Goal: Task Accomplishment & Management: Complete application form

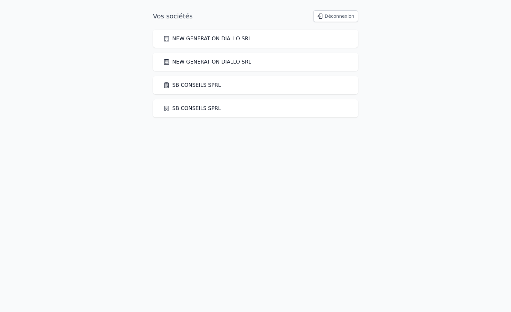
click at [201, 86] on link "SB CONSEILS SPRL" at bounding box center [192, 85] width 58 height 8
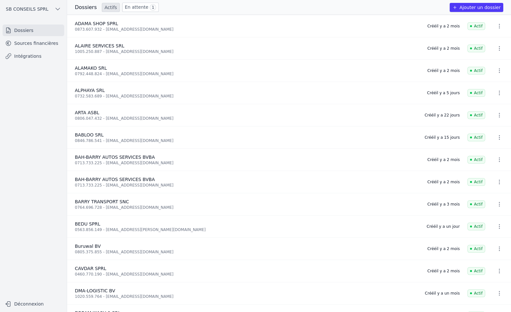
click at [28, 45] on link "Sources financières" at bounding box center [34, 43] width 62 height 12
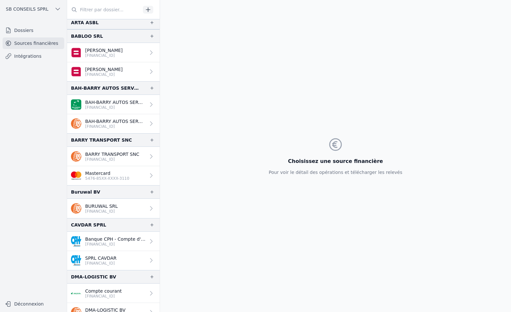
scroll to position [194, 0]
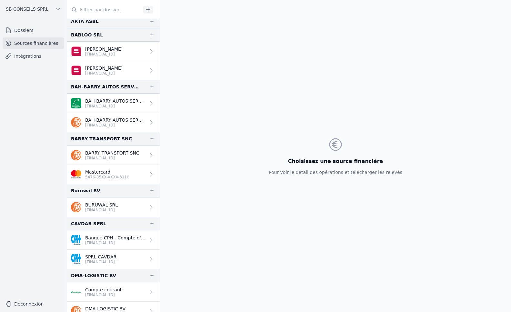
click at [131, 262] on link "SPRL CAVDAR [FINANCIAL_ID]" at bounding box center [113, 259] width 93 height 19
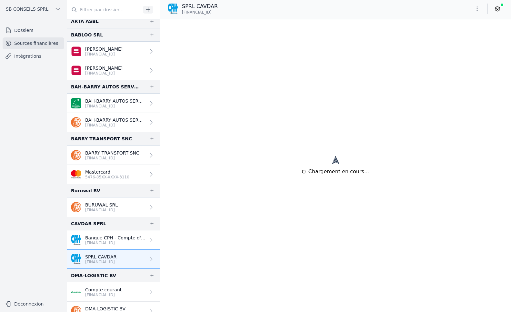
click at [33, 54] on link "Intégrations" at bounding box center [34, 56] width 62 height 12
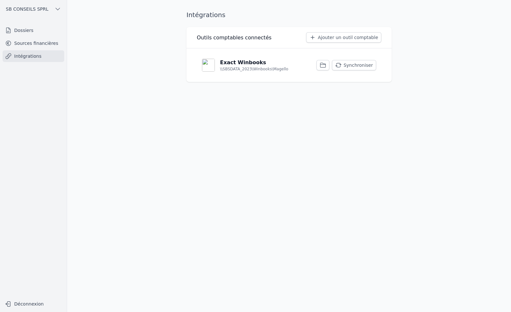
click at [359, 63] on button "Synchroniser" at bounding box center [354, 65] width 44 height 10
click at [29, 42] on link "Sources financières" at bounding box center [34, 43] width 62 height 12
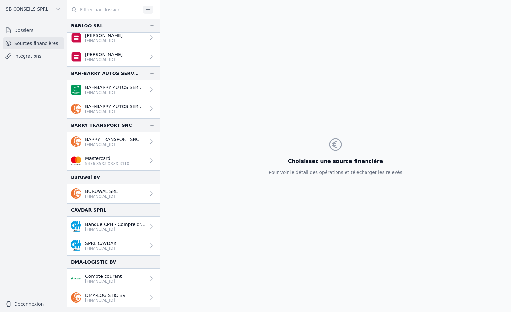
scroll to position [226, 0]
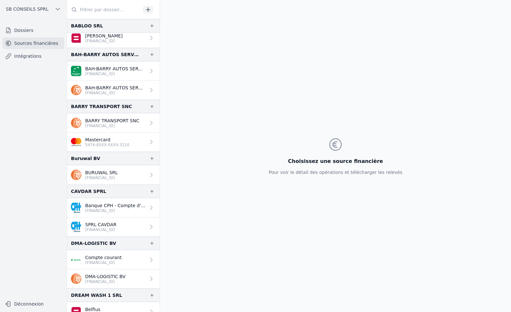
click at [114, 225] on p "SPRL CAVDAR" at bounding box center [100, 224] width 31 height 6
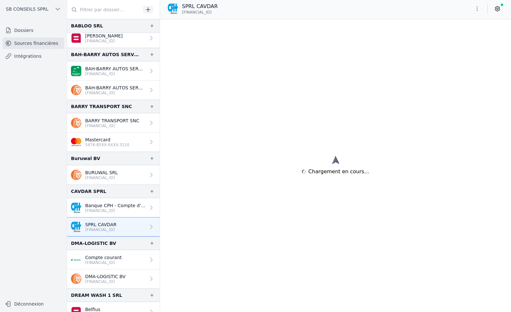
click at [498, 7] on icon at bounding box center [497, 8] width 6 height 6
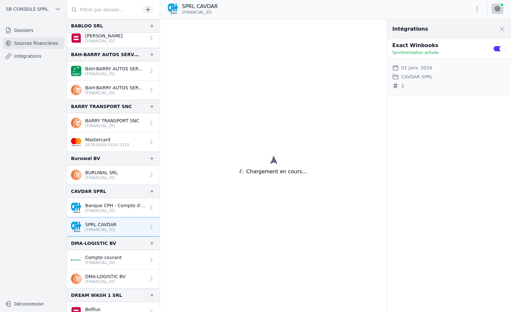
click at [478, 9] on icon "button" at bounding box center [477, 8] width 6 height 6
click at [458, 34] on button "Exporter" at bounding box center [462, 34] width 46 height 12
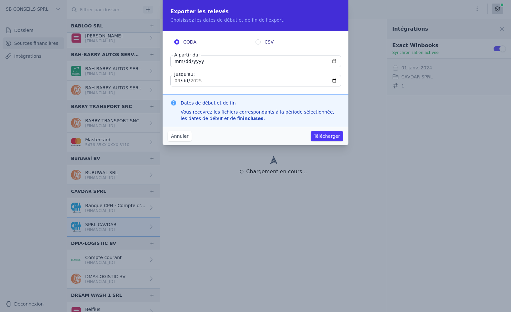
click at [257, 43] on input "CSV" at bounding box center [258, 41] width 5 height 5
radio input "true"
radio input "false"
click at [333, 62] on input "[DATE]" at bounding box center [255, 62] width 171 height 12
type input "[DATE]"
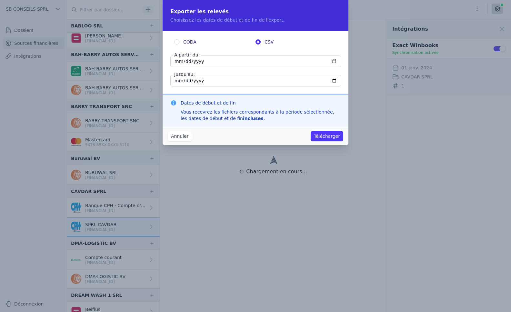
click at [335, 80] on input "[DATE]" at bounding box center [255, 81] width 171 height 12
type input "[DATE]"
click at [330, 136] on button "Télécharger" at bounding box center [327, 136] width 33 height 10
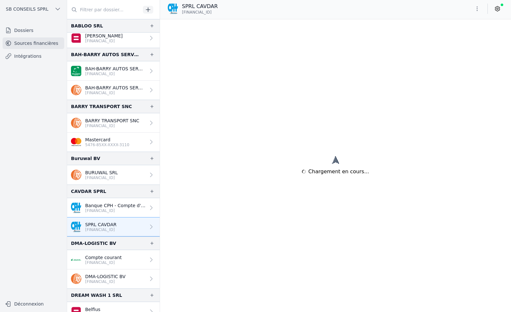
click at [126, 175] on link "BURUWAL SRL BE07 3632 3386 9666" at bounding box center [113, 174] width 93 height 19
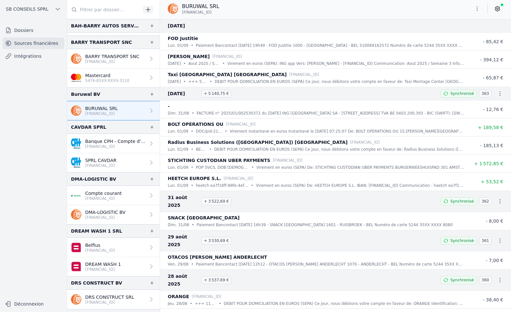
scroll to position [290, 0]
click at [116, 164] on p "[FINANCIAL_ID]" at bounding box center [100, 165] width 31 height 5
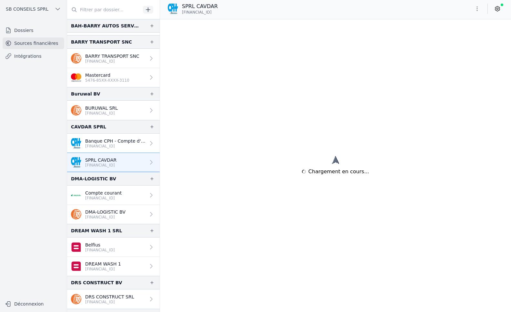
click at [106, 145] on p "[FINANCIAL_ID]" at bounding box center [115, 146] width 60 height 5
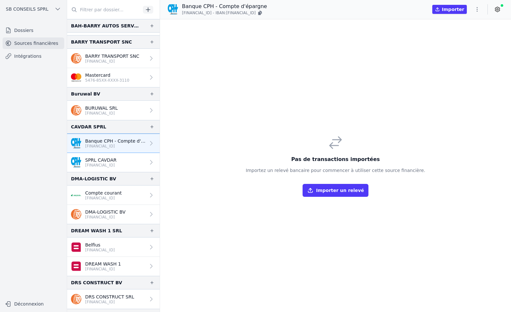
click at [110, 194] on p "Compte courant" at bounding box center [103, 193] width 36 height 6
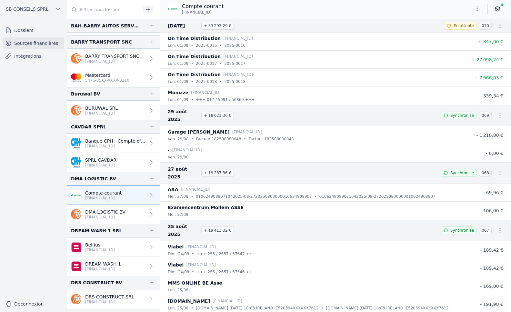
click at [128, 166] on link "SPRL CAVDAR [FINANCIAL_ID]" at bounding box center [113, 162] width 93 height 19
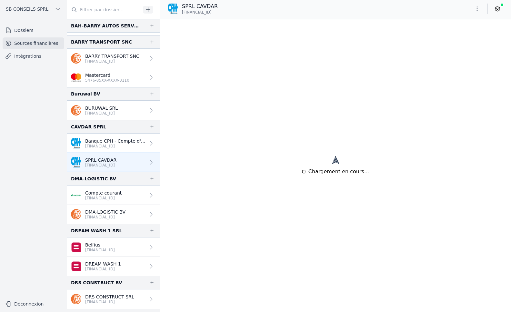
click at [118, 221] on link "DMA-LOGISTIC BV BE35 3632 6202 5837" at bounding box center [113, 214] width 93 height 19
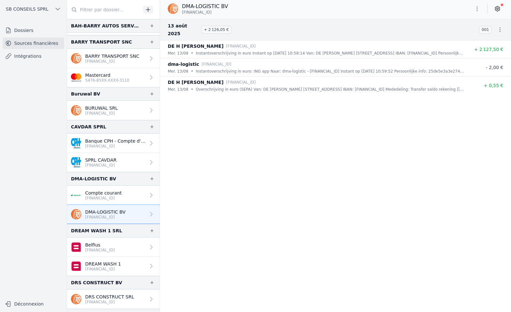
click at [122, 189] on link "Compte courant BE61 9735 1745 4517" at bounding box center [113, 195] width 93 height 19
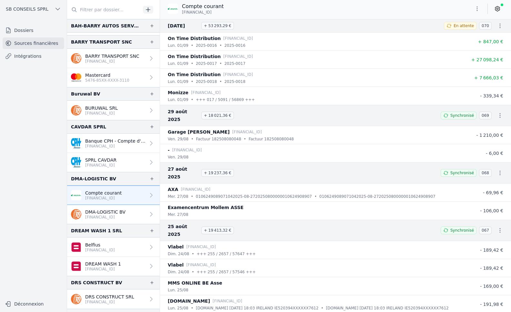
click at [117, 165] on p "[FINANCIAL_ID]" at bounding box center [100, 165] width 31 height 5
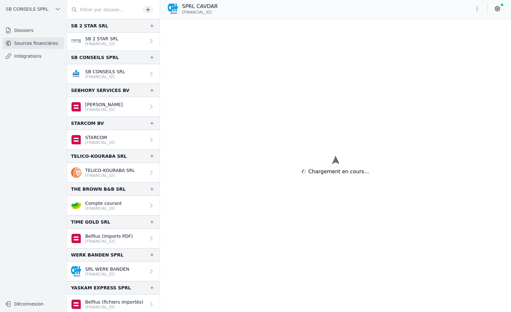
scroll to position [1017, 0]
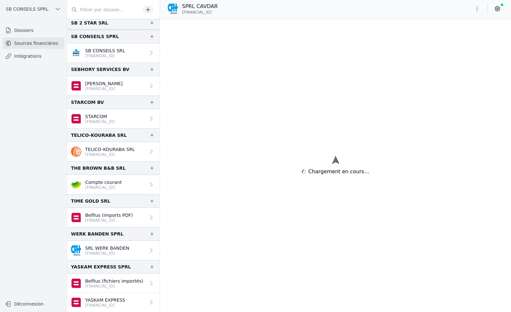
click at [121, 252] on p "[FINANCIAL_ID]" at bounding box center [107, 253] width 44 height 5
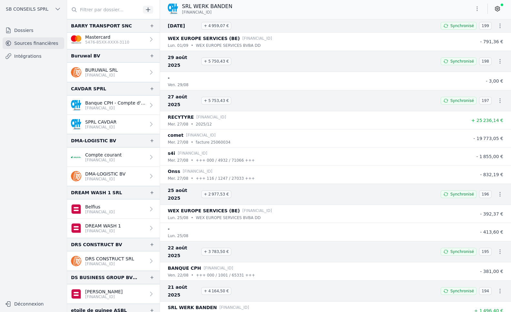
scroll to position [307, 0]
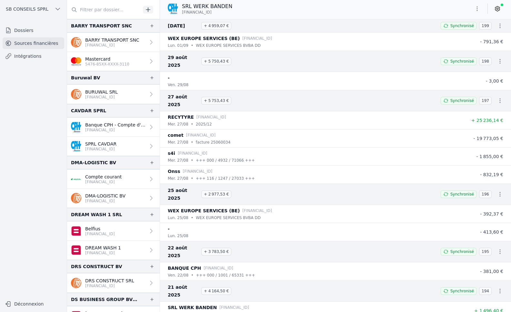
click at [114, 148] on p "[FINANCIAL_ID]" at bounding box center [100, 149] width 31 height 5
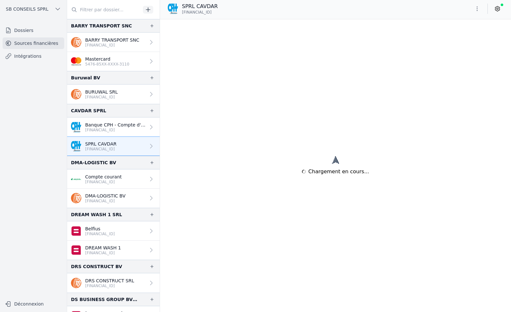
click at [139, 127] on p "Banque CPH - Compte d'épargne" at bounding box center [115, 125] width 60 height 6
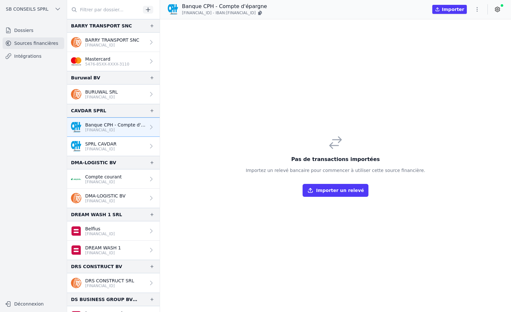
click at [113, 147] on p "[FINANCIAL_ID]" at bounding box center [100, 149] width 31 height 5
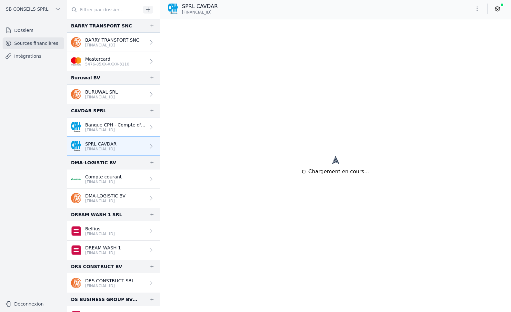
click at [498, 10] on icon at bounding box center [497, 8] width 6 height 6
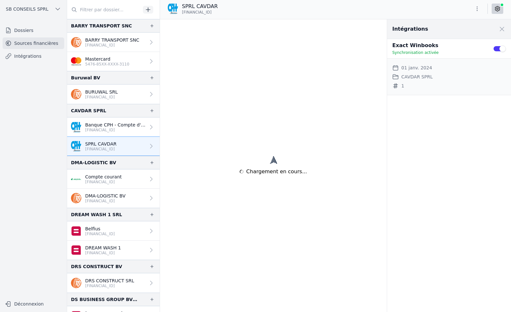
click at [330, 35] on div "Chargement en cours..." at bounding box center [273, 165] width 227 height 293
click at [99, 127] on p "Banque CPH - Compte d'épargne" at bounding box center [115, 125] width 60 height 6
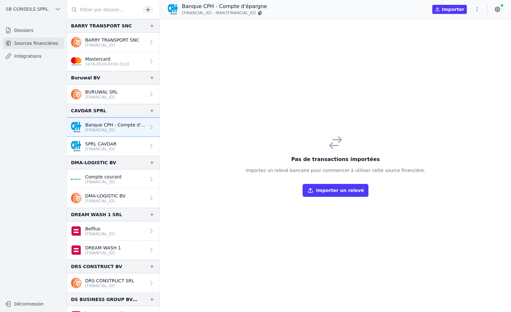
click at [93, 95] on p "[FINANCIAL_ID]" at bounding box center [101, 97] width 33 height 5
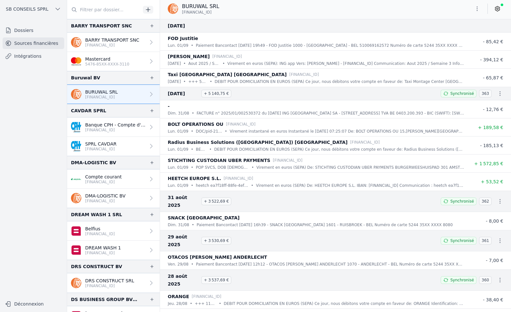
click at [117, 147] on p "[FINANCIAL_ID]" at bounding box center [100, 149] width 31 height 5
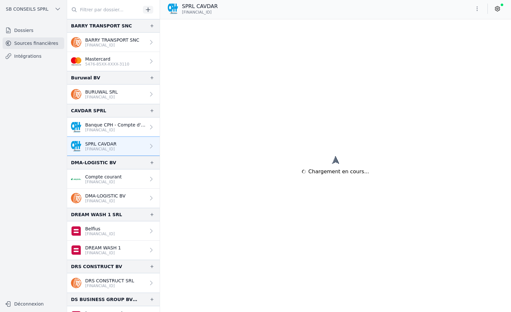
click at [42, 7] on span "SB CONSEILS SPRL" at bounding box center [27, 9] width 43 height 6
click at [26, 152] on div at bounding box center [255, 156] width 511 height 312
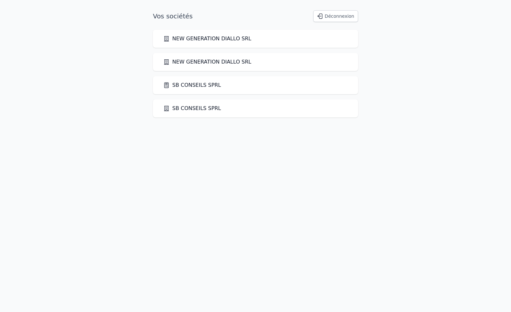
click at [195, 86] on link "SB CONSEILS SPRL" at bounding box center [192, 85] width 58 height 8
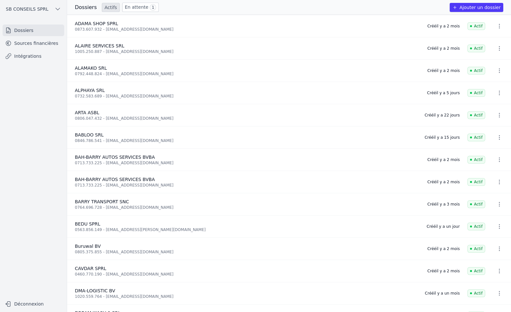
click at [31, 55] on link "Intégrations" at bounding box center [34, 56] width 62 height 12
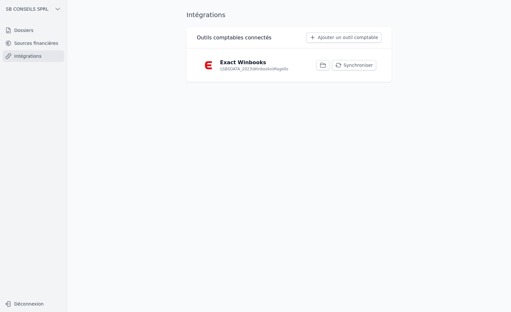
click at [350, 67] on button "Synchroniser" at bounding box center [354, 65] width 44 height 10
click at [43, 43] on link "Sources financières" at bounding box center [34, 43] width 62 height 12
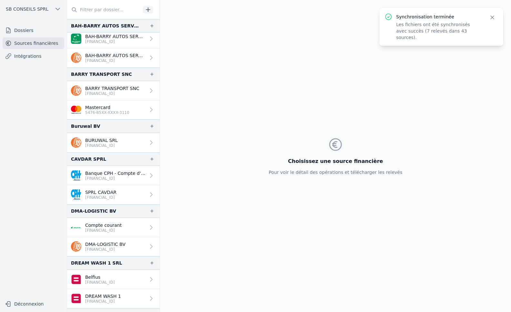
scroll to position [290, 0]
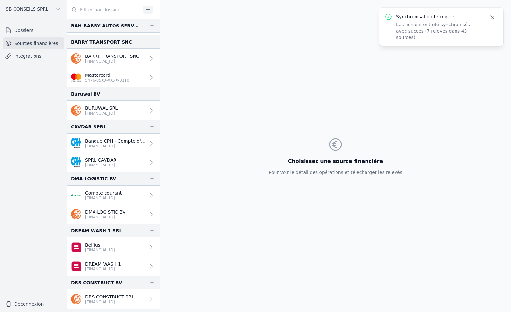
click at [126, 164] on link "SPRL CAVDAR [FINANCIAL_ID]" at bounding box center [113, 162] width 93 height 19
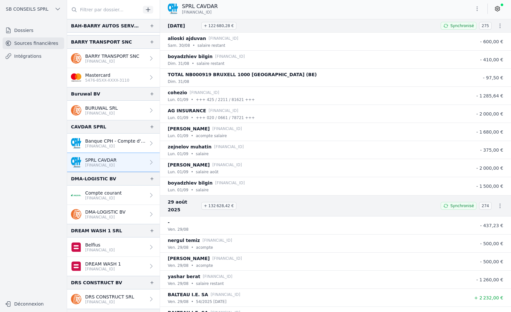
click at [479, 9] on icon "button" at bounding box center [477, 8] width 6 height 6
click at [463, 36] on button "Exporter" at bounding box center [462, 34] width 46 height 12
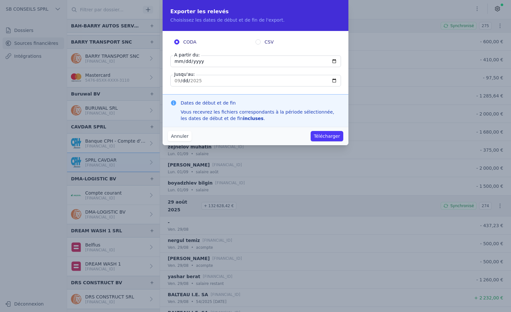
click at [258, 42] on input "CSV" at bounding box center [258, 41] width 5 height 5
radio input "true"
radio input "false"
click at [331, 59] on input "[DATE]" at bounding box center [255, 62] width 171 height 12
click at [334, 59] on input "[DATE]" at bounding box center [255, 62] width 171 height 12
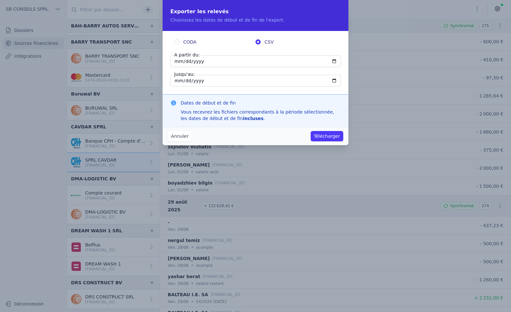
type input "[DATE]"
click at [228, 80] on input "[DATE]" at bounding box center [255, 81] width 171 height 12
click at [334, 80] on input "[DATE]" at bounding box center [255, 81] width 171 height 12
type input "[DATE]"
click at [328, 135] on button "Télécharger" at bounding box center [327, 136] width 33 height 10
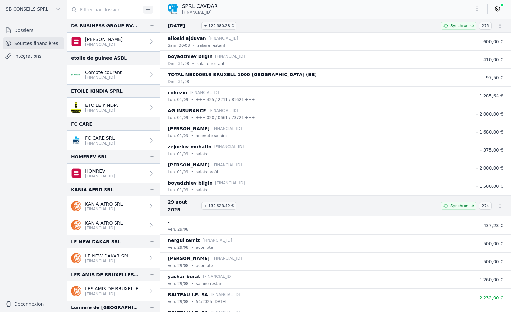
scroll to position [613, 0]
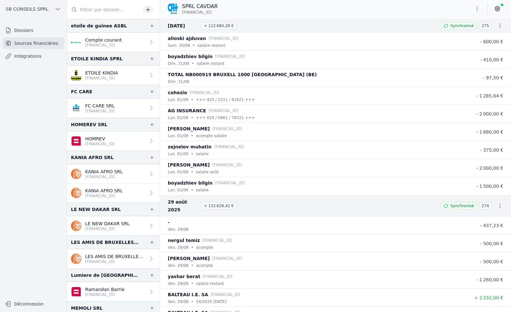
click at [115, 226] on p "[FINANCIAL_ID]" at bounding box center [107, 228] width 45 height 5
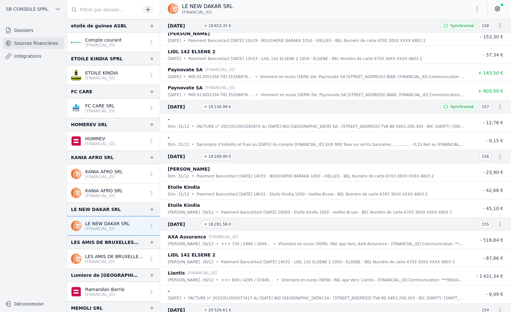
scroll to position [35559, 0]
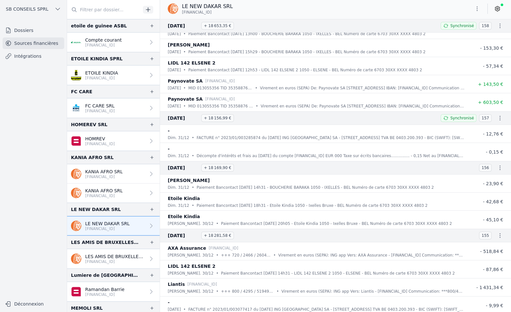
click at [38, 55] on link "Intégrations" at bounding box center [34, 56] width 62 height 12
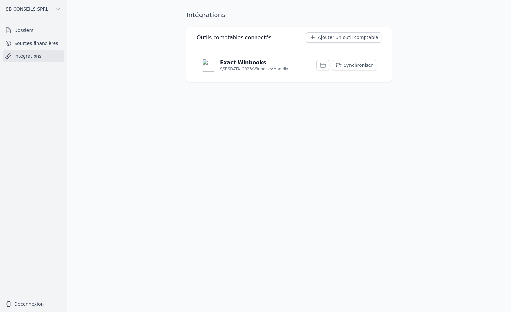
click at [34, 31] on link "Dossiers" at bounding box center [34, 31] width 62 height 12
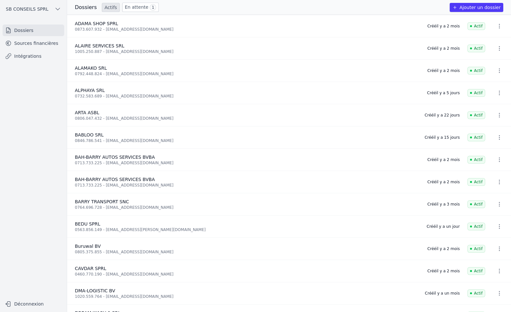
click at [472, 6] on button "Ajouter un dossier" at bounding box center [477, 7] width 54 height 9
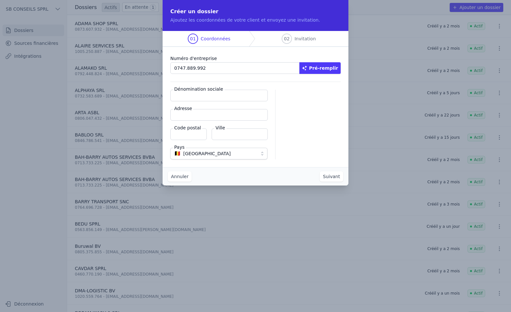
type input "0747.889.992"
click at [325, 69] on button "Pré-remplir" at bounding box center [320, 68] width 41 height 12
type input "KAALA SRL"
type input "[STREET_ADDRESS]"
type input "1080"
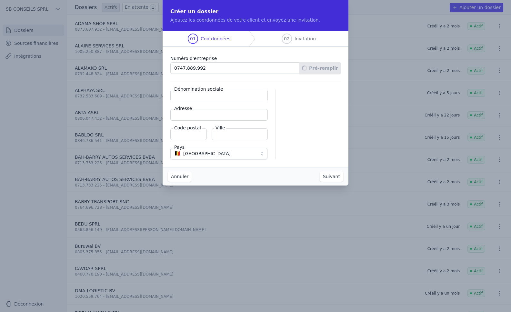
type input "[GEOGRAPHIC_DATA]"
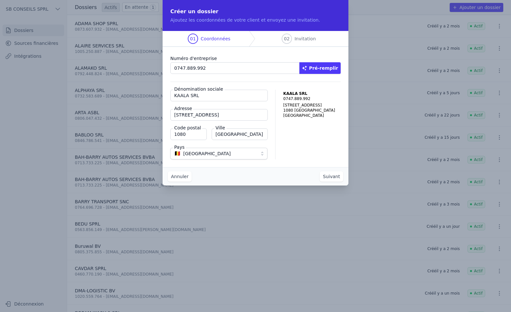
click at [330, 177] on button "Suivant" at bounding box center [332, 176] width 24 height 10
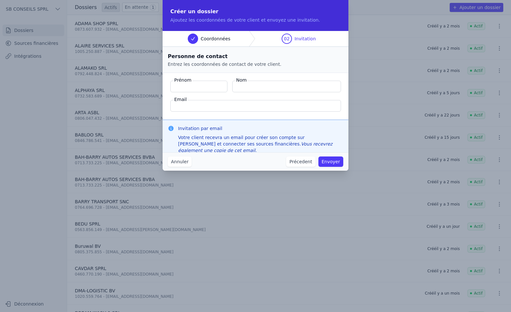
type input "a"
type input "Abdoulaye"
type input "BAH"
type input "[EMAIL_ADDRESS][DOMAIN_NAME]"
click at [330, 162] on button "Envoyer" at bounding box center [331, 162] width 25 height 10
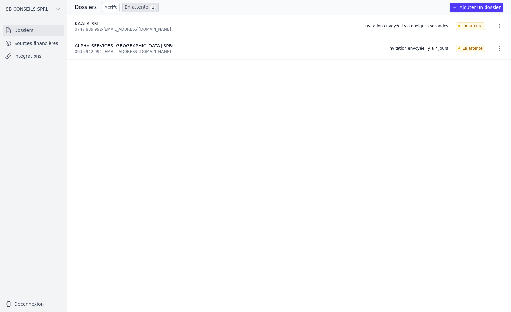
click at [496, 24] on icon "button" at bounding box center [499, 26] width 6 height 6
click at [490, 39] on button "Supprimer" at bounding box center [487, 40] width 40 height 13
click at [496, 27] on icon "button" at bounding box center [499, 26] width 6 height 6
click at [494, 41] on button "Supprimer" at bounding box center [487, 40] width 40 height 13
click at [87, 31] on div "0747.889.992 - [EMAIL_ADDRESS][DOMAIN_NAME]" at bounding box center [216, 29] width 282 height 5
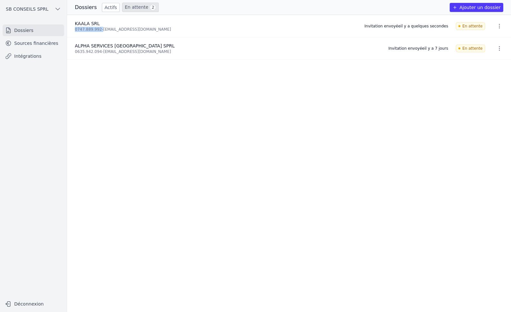
click at [87, 31] on div "0747.889.992 - [EMAIL_ADDRESS][DOMAIN_NAME]" at bounding box center [216, 29] width 282 height 5
click at [496, 25] on icon "button" at bounding box center [499, 26] width 6 height 6
click at [484, 42] on button "Supprimer" at bounding box center [487, 40] width 40 height 13
click at [25, 29] on link "Dossiers" at bounding box center [34, 31] width 62 height 12
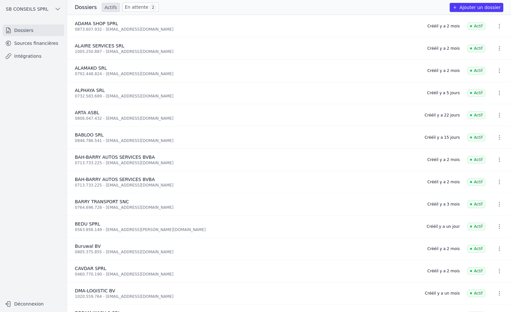
click at [25, 29] on link "Dossiers" at bounding box center [34, 31] width 62 height 12
click at [132, 8] on link "En attente 2" at bounding box center [140, 7] width 36 height 9
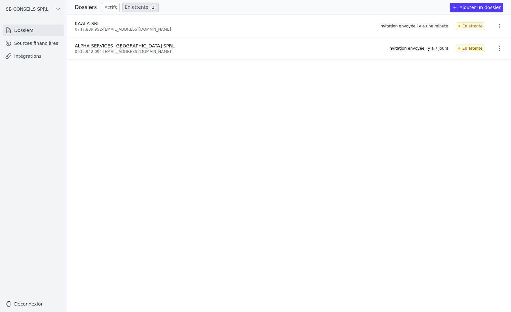
click at [497, 28] on icon "button" at bounding box center [499, 26] width 6 height 6
click at [493, 39] on button "Supprimer" at bounding box center [487, 40] width 40 height 13
click at [473, 26] on span "En attente" at bounding box center [470, 26] width 29 height 8
click at [88, 7] on h3 "Dossiers" at bounding box center [86, 8] width 22 height 8
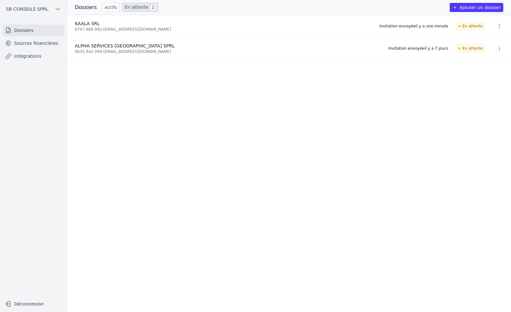
click at [475, 7] on button "Ajouter un dossier" at bounding box center [477, 7] width 54 height 9
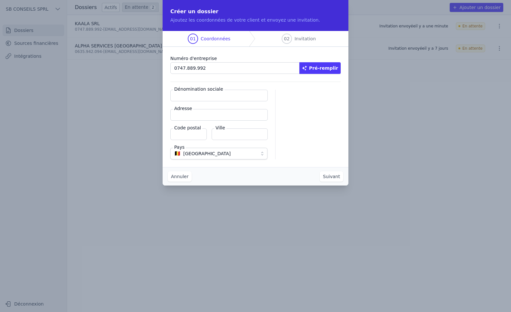
type input "0747.889.992"
click at [324, 67] on button "Pré-remplir" at bounding box center [320, 68] width 41 height 12
type input "KAALA SRL"
type input "[STREET_ADDRESS]"
type input "1080"
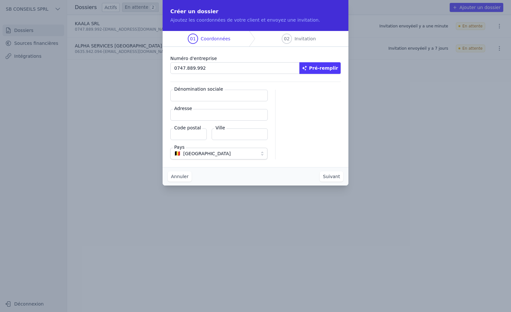
type input "[GEOGRAPHIC_DATA]"
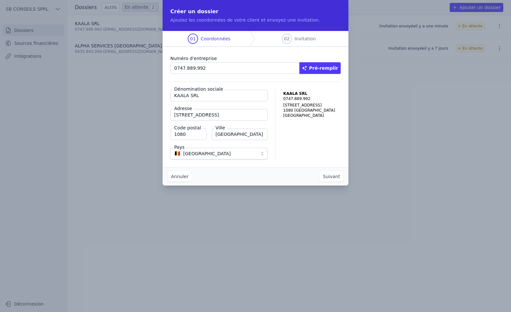
click at [337, 180] on button "Suivant" at bounding box center [332, 176] width 24 height 10
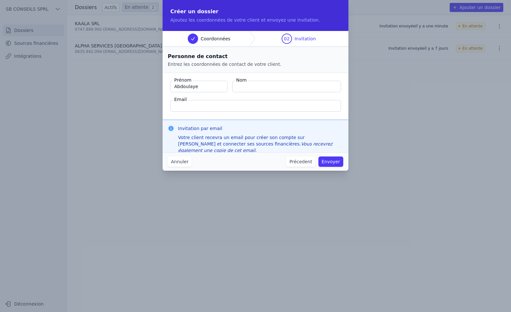
type input "Abdoulaye"
type input "BAH"
type input "[EMAIL_ADDRESS][DOMAIN_NAME]"
click at [331, 163] on button "Envoyer" at bounding box center [331, 162] width 25 height 10
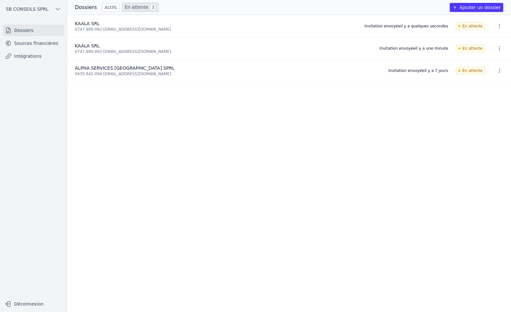
click at [26, 60] on link "Intégrations" at bounding box center [34, 56] width 62 height 12
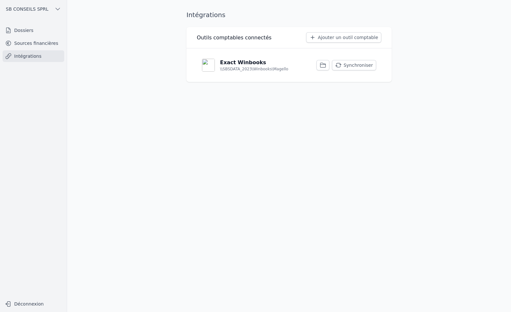
click at [368, 65] on button "Synchroniser" at bounding box center [354, 65] width 44 height 10
click at [38, 47] on link "Sources financières" at bounding box center [34, 43] width 62 height 12
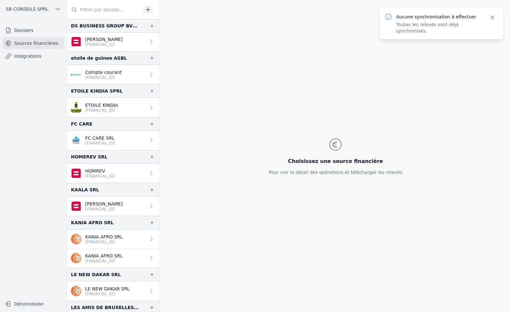
scroll to position [613, 0]
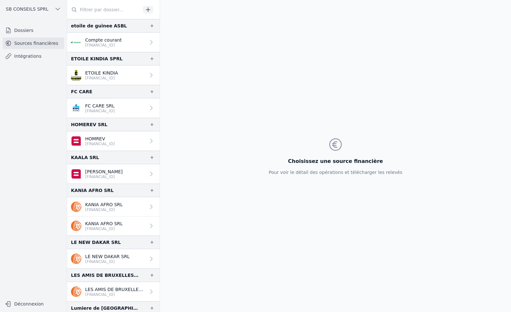
click at [117, 177] on p "[FINANCIAL_ID]" at bounding box center [103, 176] width 37 height 5
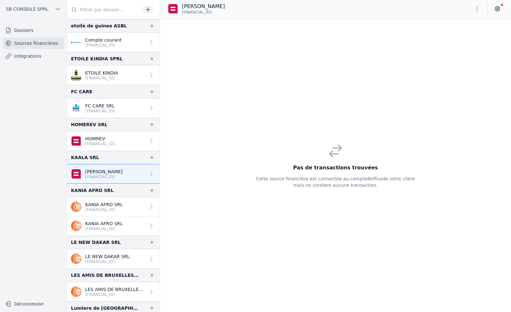
click at [137, 169] on link "[PERSON_NAME] [FINANCIAL_ID]" at bounding box center [113, 173] width 93 height 19
click at [498, 8] on icon at bounding box center [498, 9] width 2 height 2
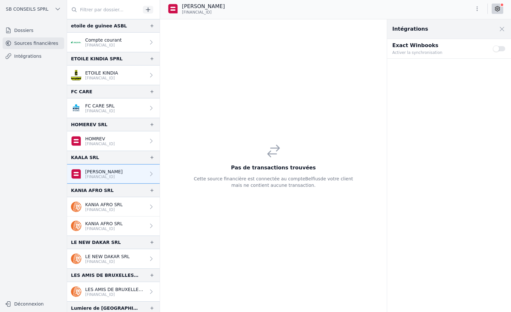
click at [498, 47] on button "Use setting" at bounding box center [499, 49] width 13 height 6
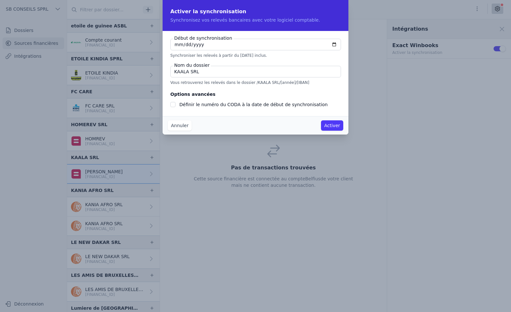
checkbox input "false"
type input "[DATE]"
click at [174, 104] on input "Définir le numéro du CODA à la date de début de synchronisation" at bounding box center [172, 104] width 5 height 5
checkbox input "true"
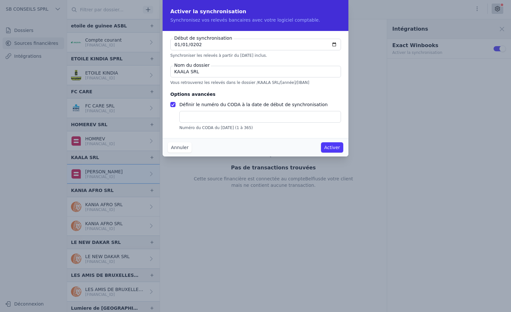
click at [190, 115] on input "text" at bounding box center [260, 117] width 162 height 12
type input "1"
click at [332, 147] on button "Activer" at bounding box center [332, 147] width 22 height 10
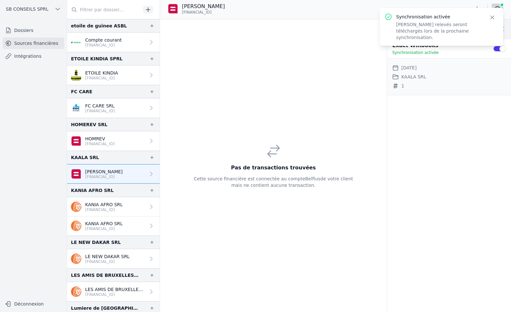
click at [104, 173] on p "[PERSON_NAME]" at bounding box center [103, 171] width 37 height 6
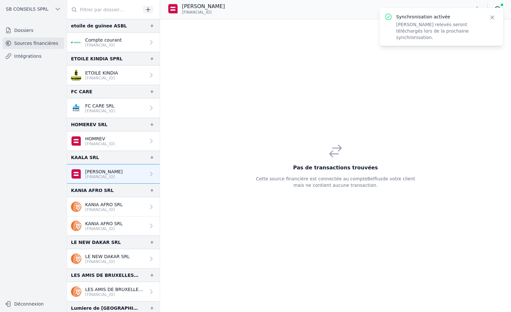
click at [39, 54] on link "Intégrations" at bounding box center [34, 56] width 62 height 12
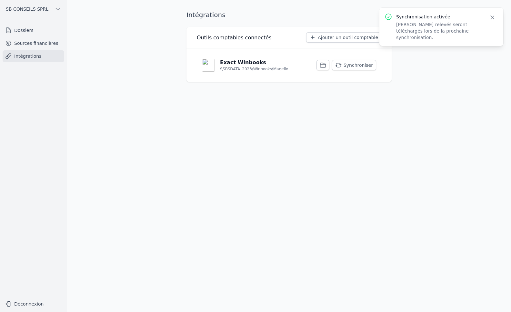
click at [346, 66] on button "Synchroniser" at bounding box center [354, 65] width 44 height 10
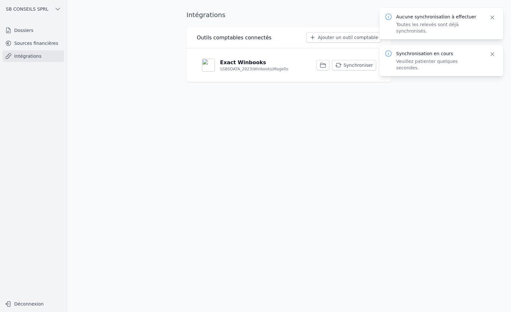
click at [37, 45] on link "Sources financières" at bounding box center [34, 43] width 62 height 12
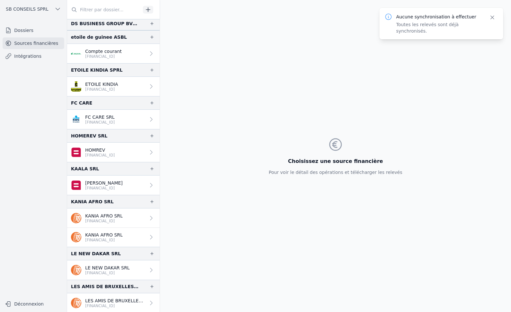
scroll to position [613, 0]
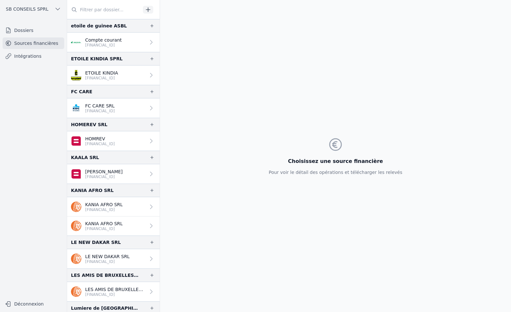
click at [113, 174] on p "[PERSON_NAME]" at bounding box center [103, 171] width 37 height 6
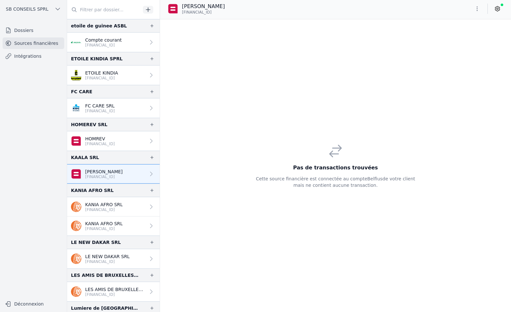
click at [130, 173] on link "[PERSON_NAME] [FINANCIAL_ID]" at bounding box center [113, 173] width 93 height 19
click at [104, 174] on p "[PERSON_NAME]" at bounding box center [103, 171] width 37 height 6
click at [286, 182] on p "Cette source financière est connectée au compte Belfius de votre client mais ne…" at bounding box center [335, 182] width 159 height 13
click at [153, 174] on link "[PERSON_NAME] [FINANCIAL_ID]" at bounding box center [113, 173] width 93 height 19
click at [501, 9] on link at bounding box center [498, 9] width 12 height 10
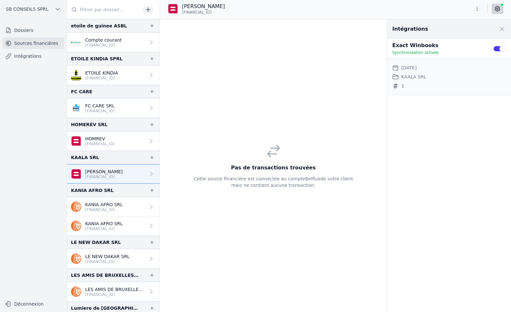
click at [497, 49] on button "Use setting" at bounding box center [499, 49] width 13 height 6
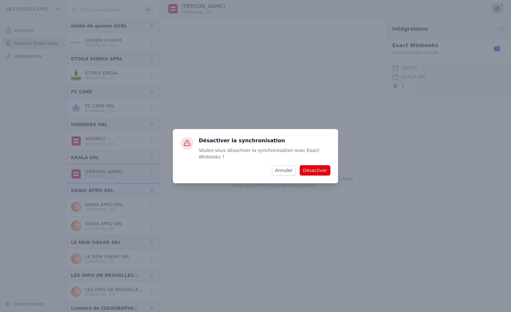
click at [312, 166] on button "Désactiver" at bounding box center [315, 170] width 31 height 10
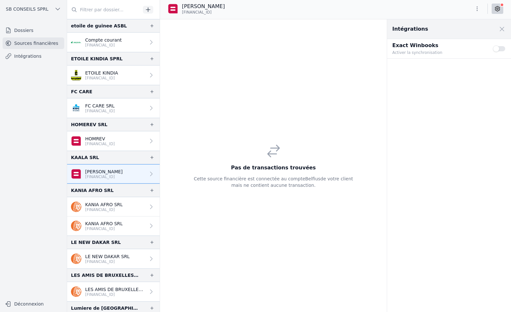
click at [501, 46] on button "Use setting" at bounding box center [499, 49] width 13 height 6
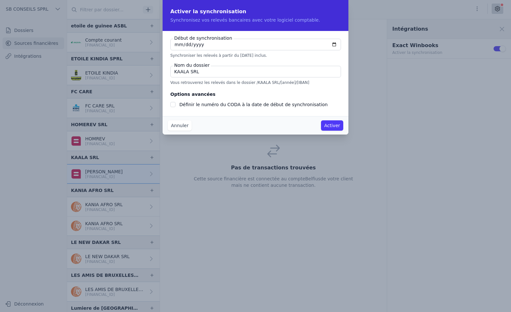
click at [175, 103] on input "Définir le numéro du CODA à la date de début de synchronisation" at bounding box center [172, 104] width 5 height 5
checkbox input "true"
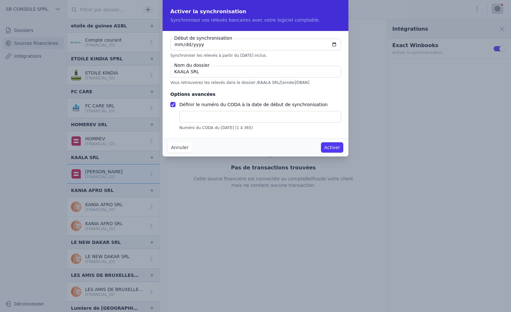
click at [198, 46] on input "[DATE]" at bounding box center [255, 45] width 171 height 12
type input "[DATE]"
click at [212, 115] on input "text" at bounding box center [260, 117] width 162 height 12
type input "1"
click at [334, 148] on button "Activer" at bounding box center [332, 147] width 22 height 10
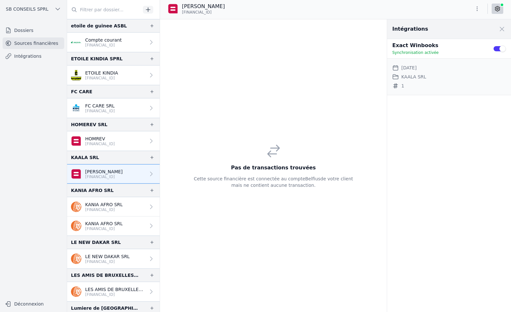
click at [28, 56] on link "Intégrations" at bounding box center [34, 56] width 62 height 12
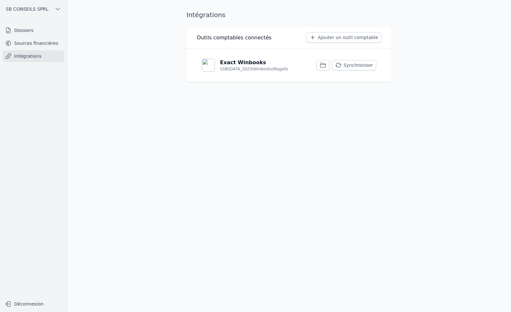
click at [353, 63] on button "Synchroniser" at bounding box center [354, 65] width 44 height 10
click at [358, 67] on button "Synchroniser" at bounding box center [354, 65] width 44 height 10
